Goal: Check status: Check status

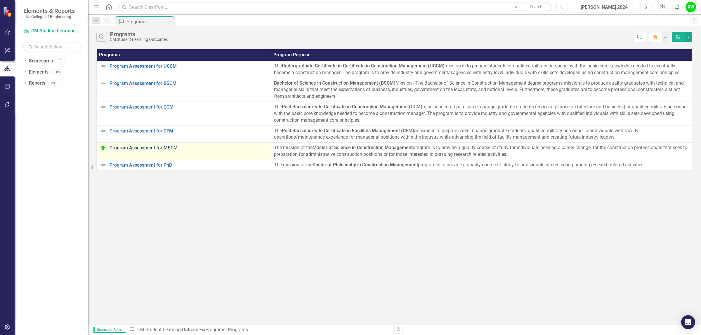
click at [171, 149] on link "Program Assessment for MSCM" at bounding box center [189, 147] width 158 height 5
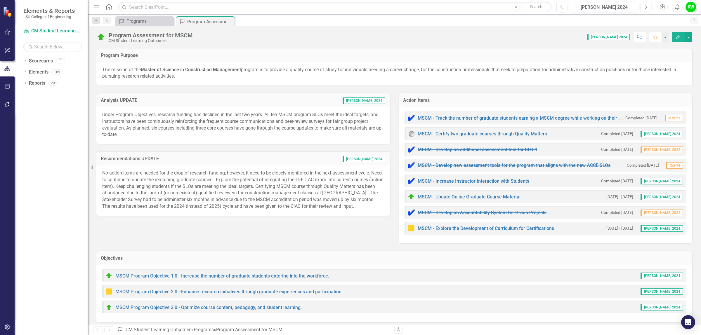
click at [204, 236] on div "Analysis UPDATE COE 2024 Under Program Objectives, research funding has decline…" at bounding box center [394, 165] width 605 height 158
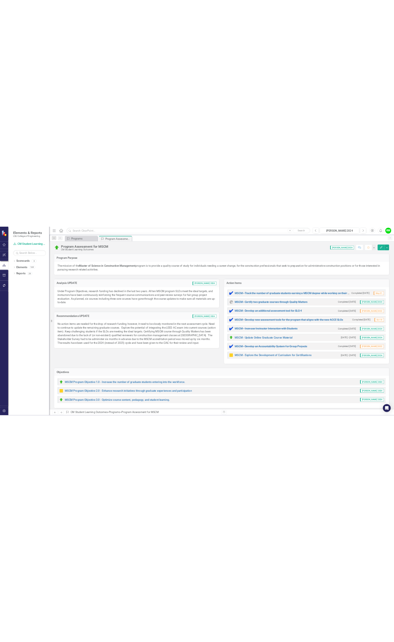
scroll to position [183, 0]
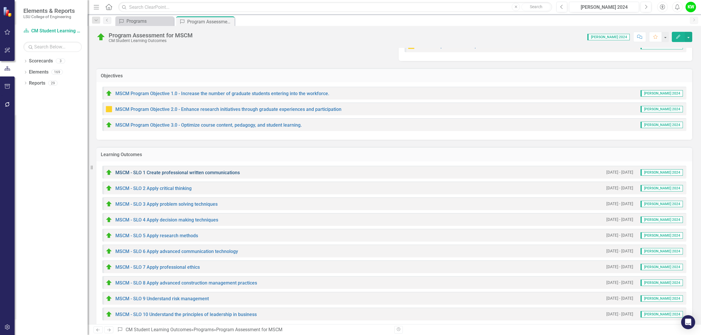
click at [192, 171] on link "MSCM - SLO 1 Create professional written communications" at bounding box center [177, 173] width 124 height 6
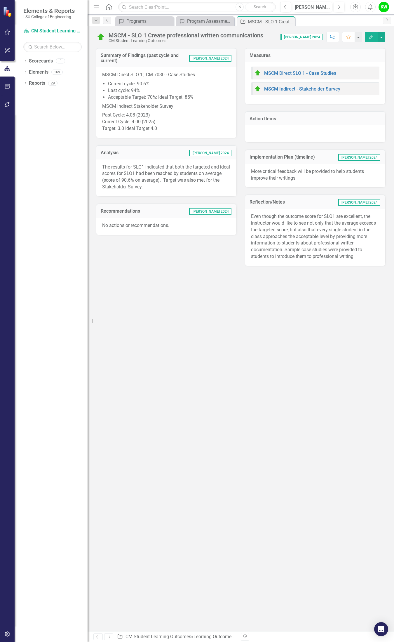
drag, startPoint x: 116, startPoint y: 76, endPoint x: 125, endPoint y: 78, distance: 9.5
click at [131, 77] on span "MSCM Direct SLO 1; CM 7030 - Case Studies Current cycle: 90.6% Last cycle: 94% …" at bounding box center [166, 102] width 129 height 60
drag, startPoint x: 109, startPoint y: 78, endPoint x: 126, endPoint y: 78, distance: 16.9
click at [129, 81] on li "Current cycle: 90.6%" at bounding box center [169, 84] width 123 height 7
click at [122, 81] on li "Current cycle: 90.6%" at bounding box center [169, 84] width 123 height 7
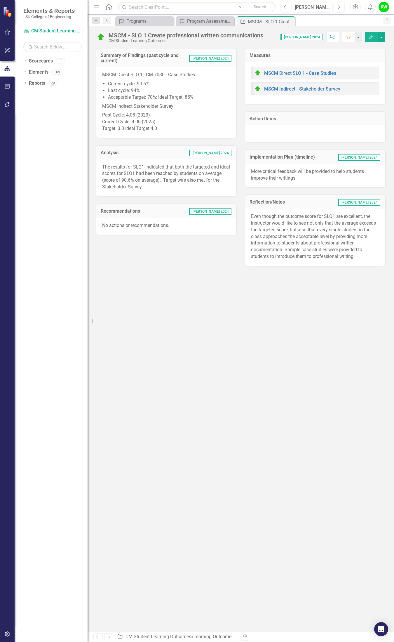
click at [122, 81] on li "Current cycle: 90.6%" at bounding box center [169, 84] width 123 height 7
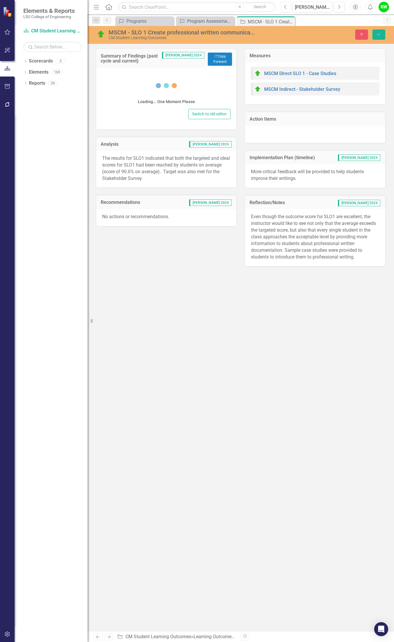
click at [118, 82] on div "Loading... One Moment Please" at bounding box center [166, 91] width 129 height 34
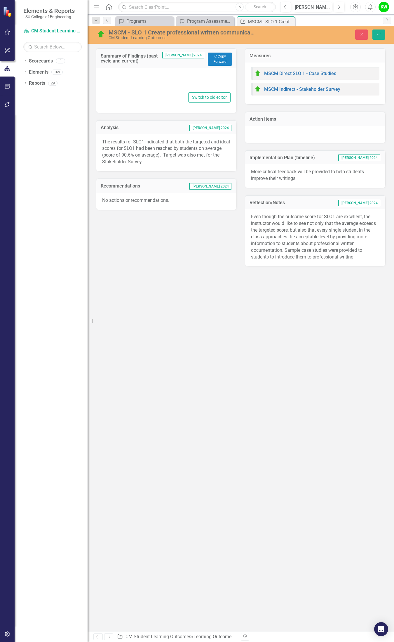
type textarea "<p>MSCM Direct SLO 1;&nbsp; CM 7030 - Case Studies</p> <ul> <li>Current cycle: …"
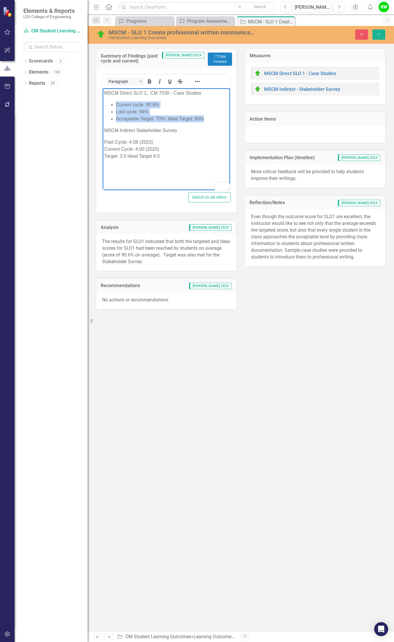
drag, startPoint x: 116, startPoint y: 106, endPoint x: 205, endPoint y: 117, distance: 89.7
click at [205, 117] on ul "Current cycle: 90.6% Last cycle: 94% Acceptable Target: 70%; Ideal Target: 85%" at bounding box center [166, 111] width 124 height 21
copy ul "Current cycle: 90.6% Last cycle: 94% Acceptable Target: 70%; Ideal Target: 85%"
click at [175, 265] on div "The results for SLO1 indicated that both the targeted and ideal scores for SLO1…" at bounding box center [166, 252] width 140 height 37
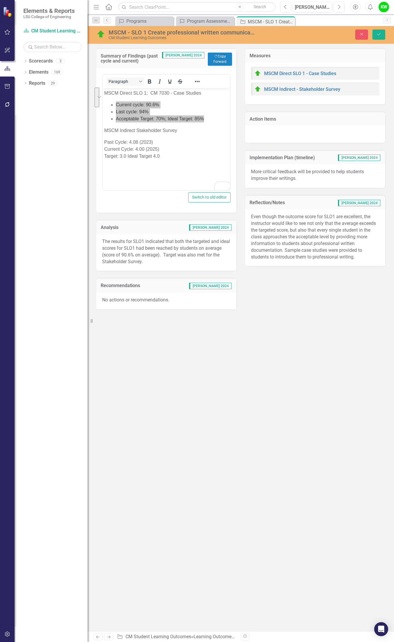
click at [175, 265] on div "The results for SLO1 indicated that both the targeted and ideal scores for SLO1…" at bounding box center [166, 252] width 140 height 37
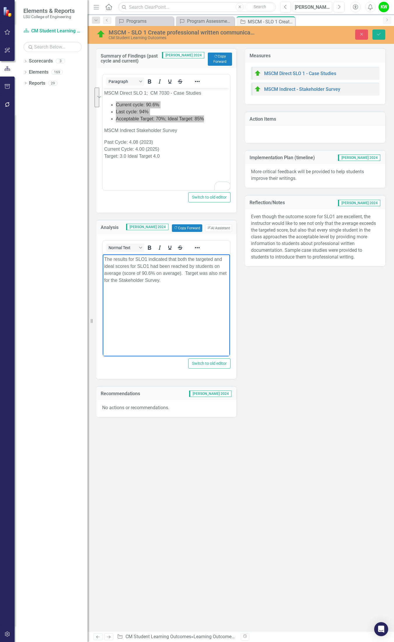
click at [122, 263] on p "The results for SLO1 indicated that both the targeted and ideal scores for SLO1…" at bounding box center [166, 270] width 124 height 28
click at [355, 335] on div "Summary of Findings (past cycle and current) COE 2024 Copy Forward Copy Forward…" at bounding box center [241, 229] width 298 height 376
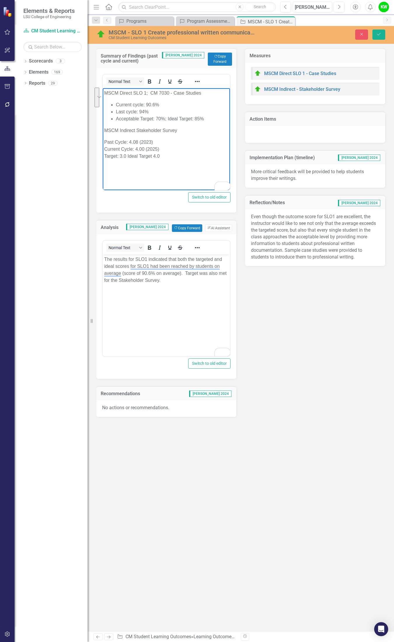
click at [180, 162] on body "MSCM Direct SLO 1; CM 7030 - Case Studies Current cycle: 90.6% Last cycle: 94% …" at bounding box center [166, 132] width 127 height 88
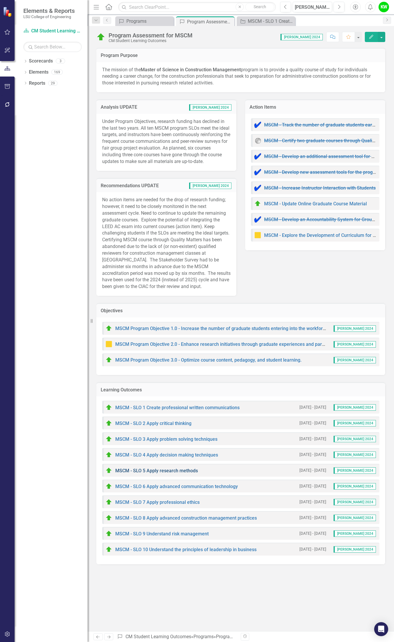
click at [173, 335] on link "MSCM - SLO 5 Apply research methods" at bounding box center [156, 471] width 83 height 6
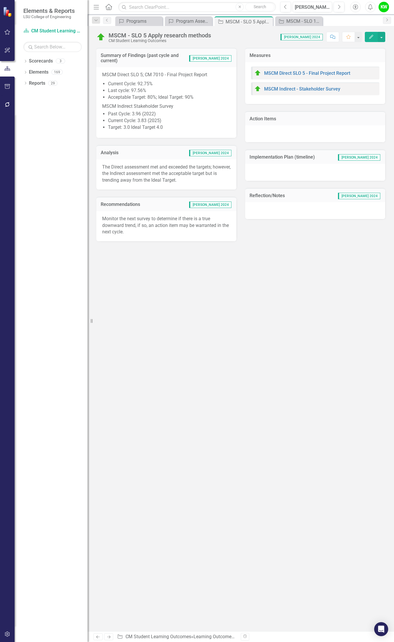
click at [155, 94] on li "Acceptable Target: 80%; Ideal Target: 90%" at bounding box center [169, 97] width 123 height 7
click at [107, 72] on p "MSCM Direct SLO 5; CM 7010 - Final Project Report" at bounding box center [166, 76] width 129 height 8
click at [105, 72] on p "MSCM Direct SLO 5; CM 7010 - Final Project Report" at bounding box center [166, 76] width 129 height 8
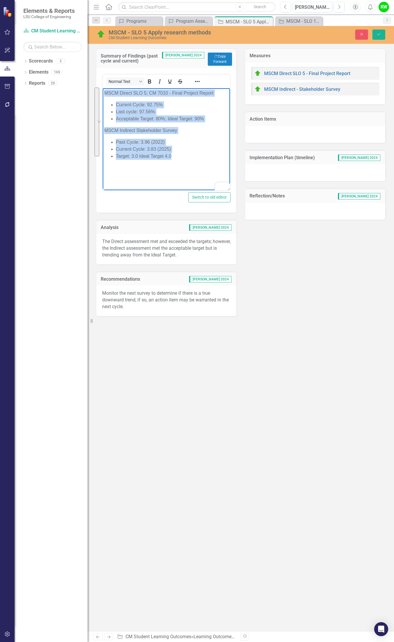
drag, startPoint x: 103, startPoint y: 93, endPoint x: 194, endPoint y: 155, distance: 109.8
click at [194, 155] on body "MSCM Direct SLO 5; CM 7010 - Final Project Report Current Cycle: 92.75% Last cy…" at bounding box center [166, 132] width 127 height 88
copy body "MSCM Direct SLO 5; CM 7010 - Final Project Report Current Cycle: 92.75% Last cy…"
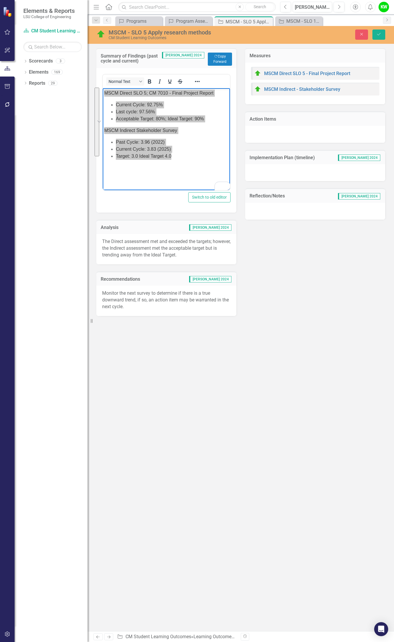
click at [139, 254] on p "The Direct assessment met and exceeded the targets; however, the Indirect asses…" at bounding box center [166, 248] width 129 height 20
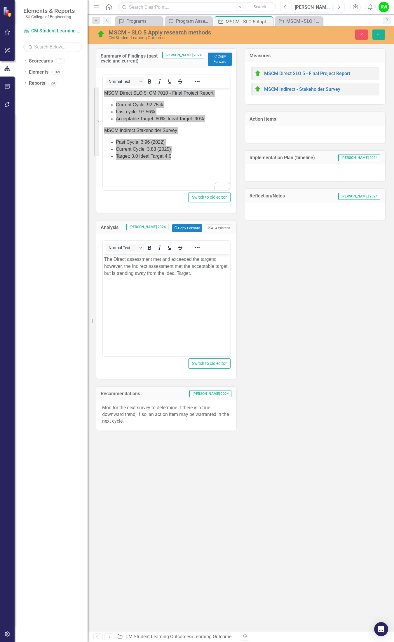
click at [138, 268] on p "The Direct assessment met and exceeded the targets; however, the Indirect asses…" at bounding box center [166, 266] width 124 height 21
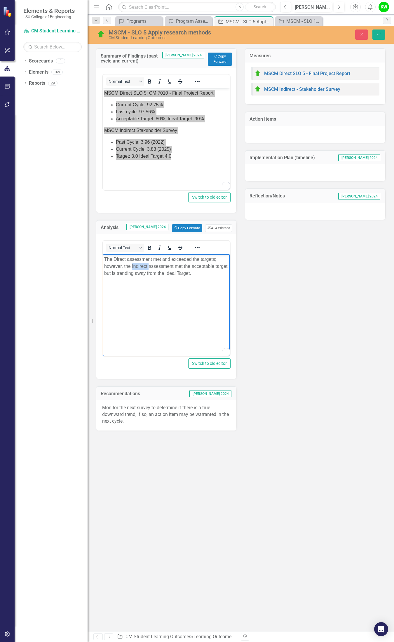
click at [138, 268] on p "The Direct assessment met and exceeded the targets; however, the Indirect asses…" at bounding box center [166, 266] width 124 height 21
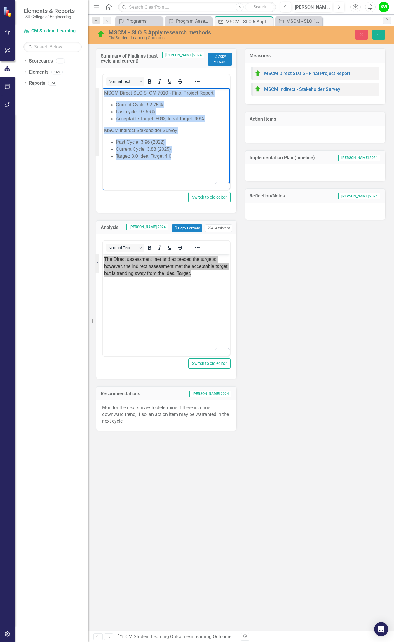
click at [122, 110] on li "Last cycle: 97.56%" at bounding box center [172, 111] width 113 height 7
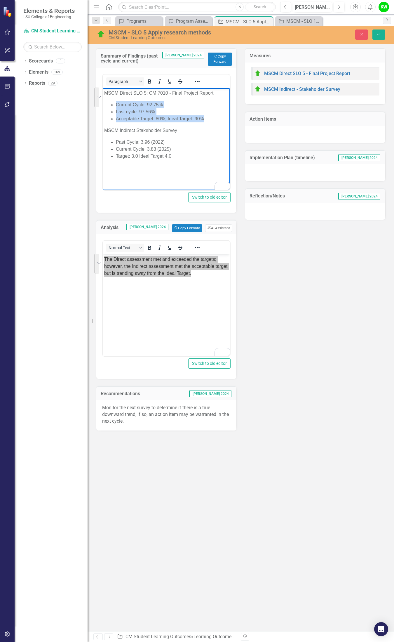
drag, startPoint x: 116, startPoint y: 103, endPoint x: 212, endPoint y: 118, distance: 96.7
click at [212, 118] on ul "Current Cycle: 92.75% Last cycle: 97.56% Acceptable Target: 80%; Ideal Target: …" at bounding box center [166, 111] width 124 height 21
copy ul "Current Cycle: 92.75% Last cycle: 97.56% Acceptable Target: 80%; Ideal Target: …"
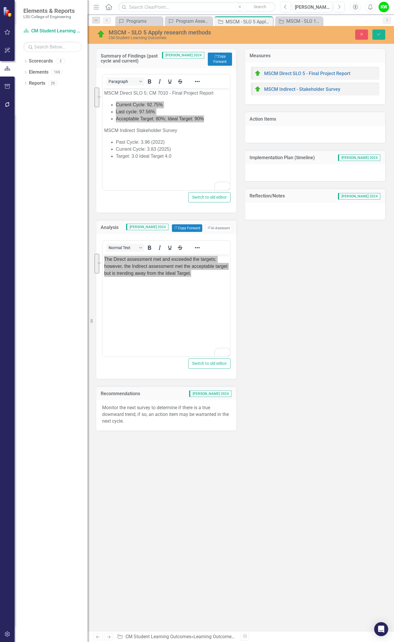
drag, startPoint x: 124, startPoint y: 28, endPoint x: 235, endPoint y: 287, distance: 281.6
click at [235, 287] on div "<p>The Direct assessment met and exceeded the targets; however, the Indirect as…" at bounding box center [166, 306] width 140 height 145
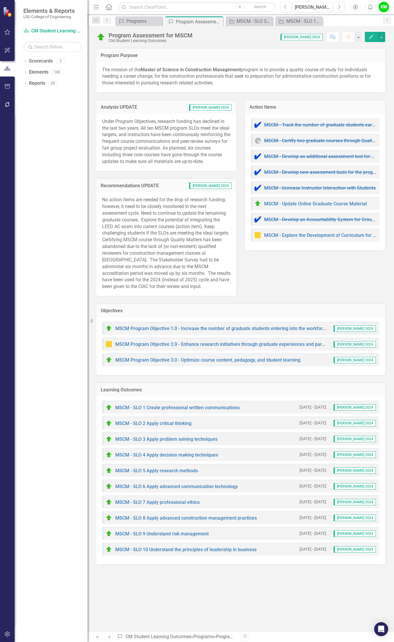
click at [198, 551] on div "MSCM - SLO 10 Understand the principles of leadership in business" at bounding box center [180, 549] width 151 height 7
click at [197, 546] on div "MSCM - SLO 10 Understand the principles of leadership in business" at bounding box center [180, 549] width 151 height 7
click at [194, 547] on link "MSCM - SLO 10 Understand the principles of leadership in business" at bounding box center [185, 550] width 141 height 6
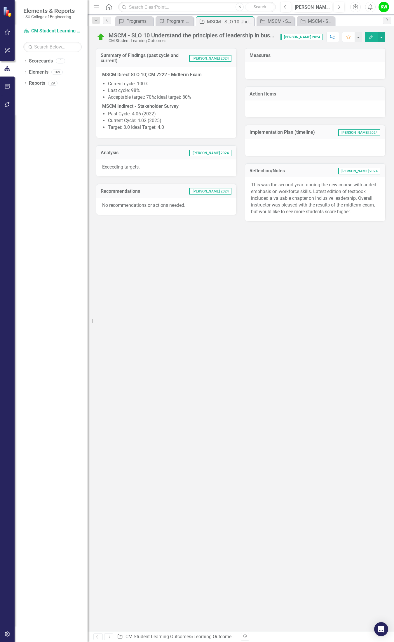
click at [107, 73] on p "MSCM Direct SLO 10; CM 7222 - Midterm Exam" at bounding box center [166, 76] width 129 height 8
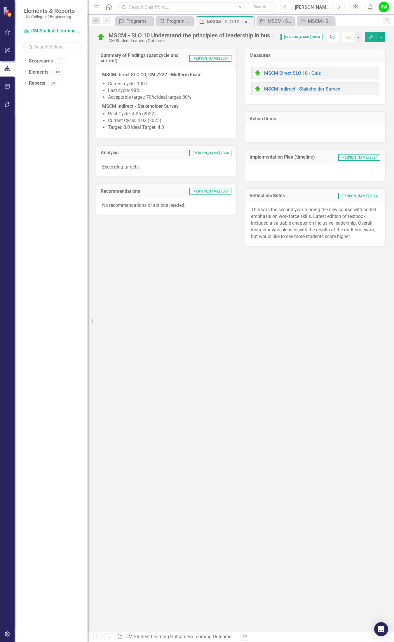
click at [110, 81] on li "Current cycle: 100%" at bounding box center [169, 84] width 123 height 7
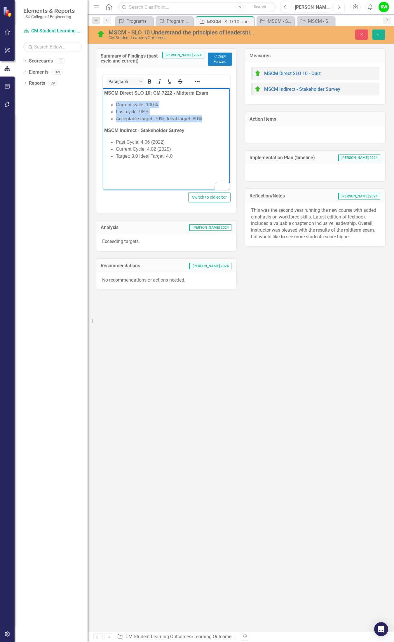
drag, startPoint x: 116, startPoint y: 104, endPoint x: 211, endPoint y: 120, distance: 96.0
click at [211, 120] on ul "Current cycle: 100% Last cycle: 98% Acceptable target: 70%; Ideal target: 80%" at bounding box center [166, 111] width 124 height 21
copy ul "Current cycle: 100% Last cycle: 98% Acceptable target: 70%; Ideal target: 80%"
